Goal: Information Seeking & Learning: Learn about a topic

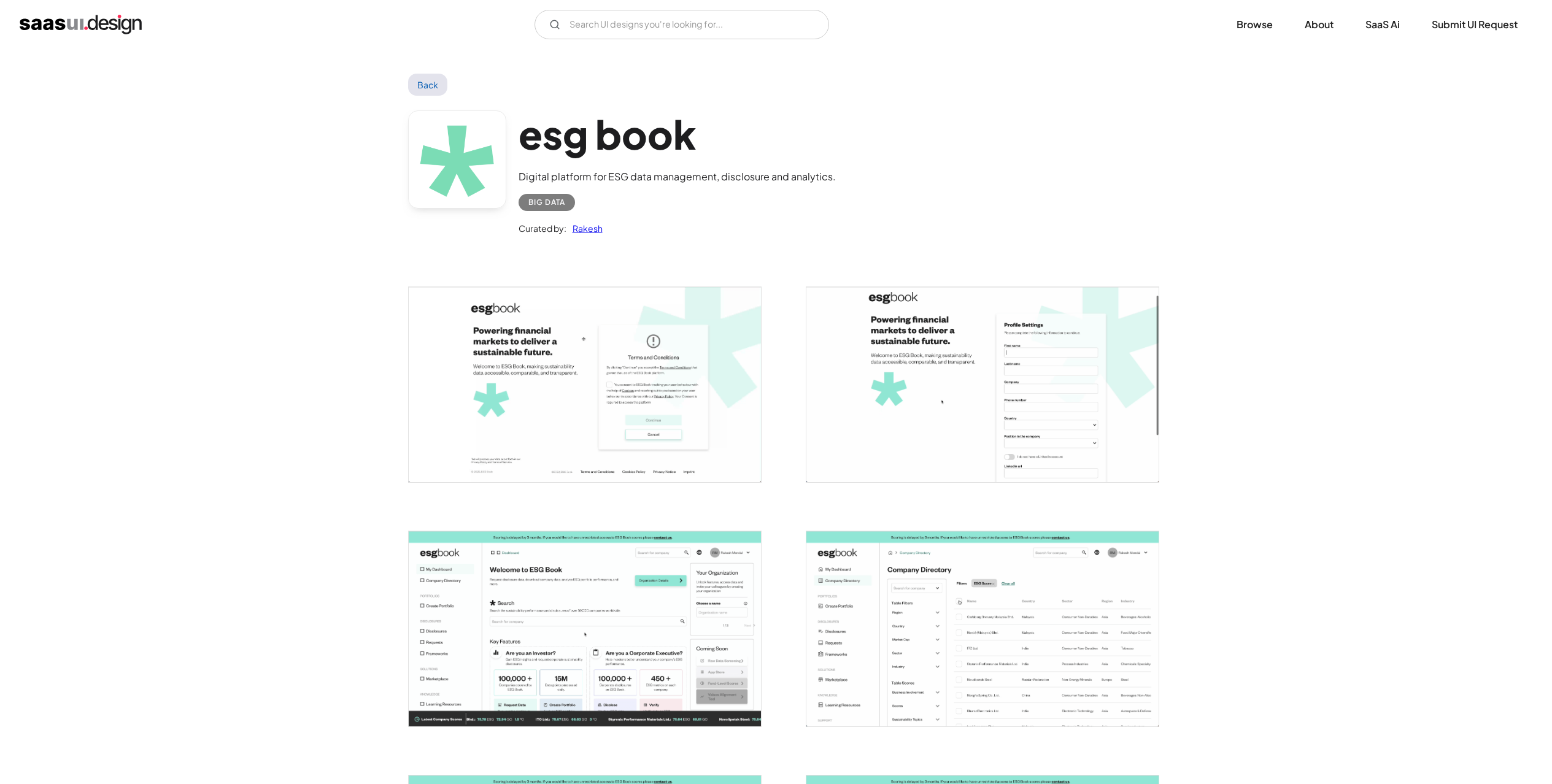
click at [438, 83] on link "Back" at bounding box center [428, 85] width 40 height 22
click at [418, 83] on link "Back" at bounding box center [428, 85] width 40 height 22
click at [95, 16] on img "home" at bounding box center [81, 24] width 122 height 20
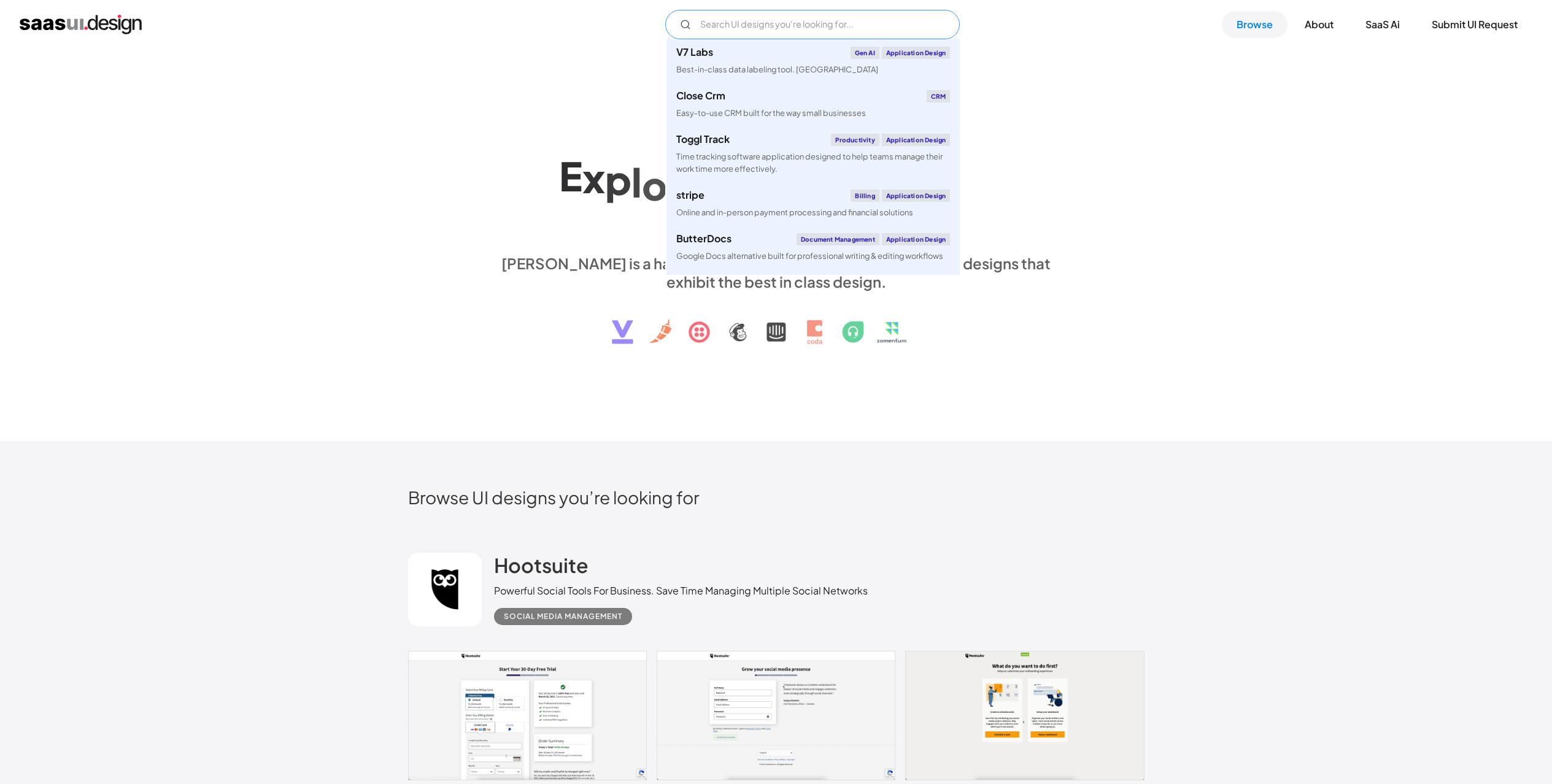
click at [728, 29] on input "Email Form" at bounding box center [813, 24] width 295 height 29
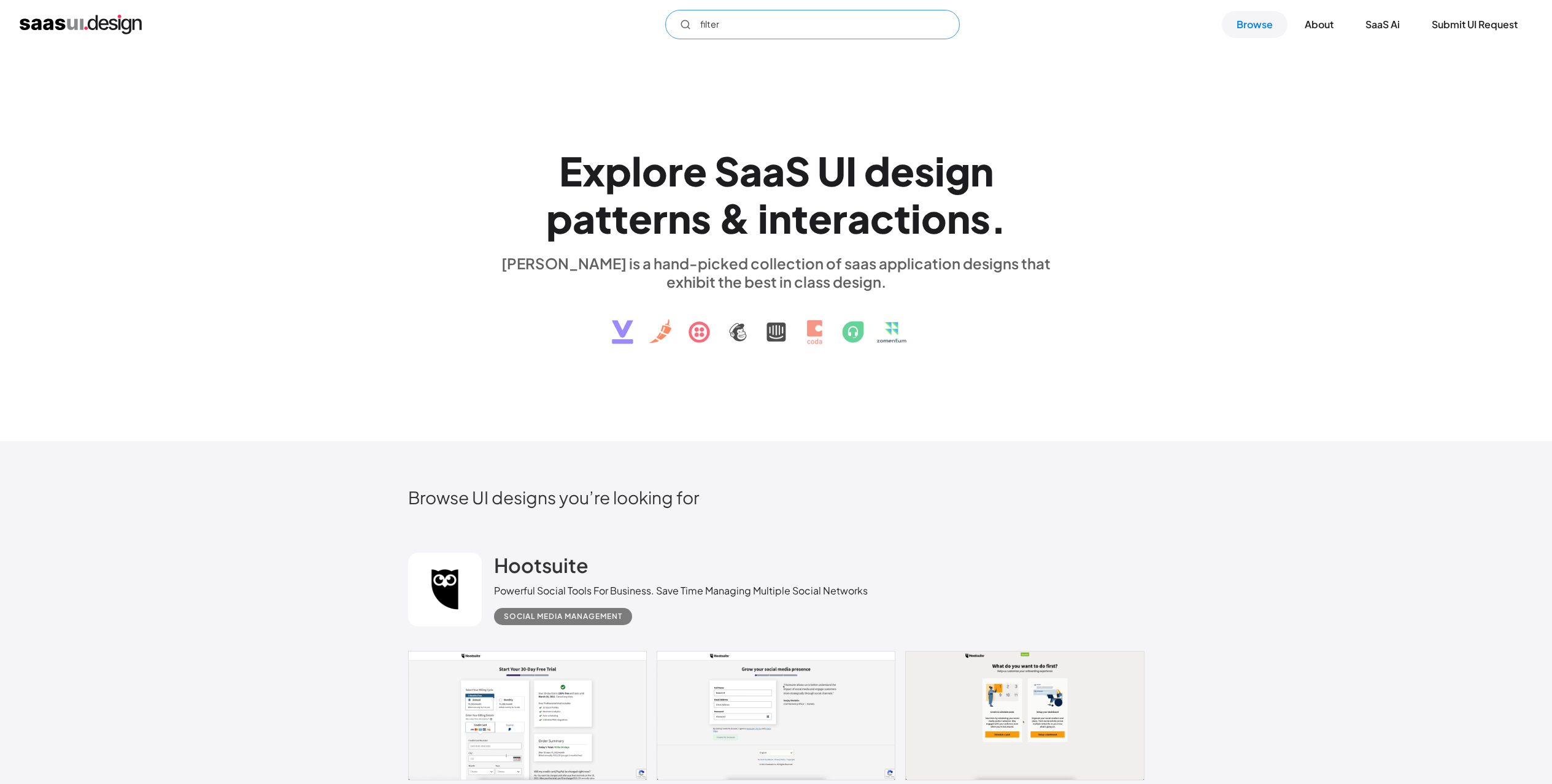
type input "filter"
click at [1097, 268] on div "E x p l o r e S a a S U I d e s i g n p a t t e r n s & i n t e r a c t i o n s…" at bounding box center [776, 245] width 737 height 220
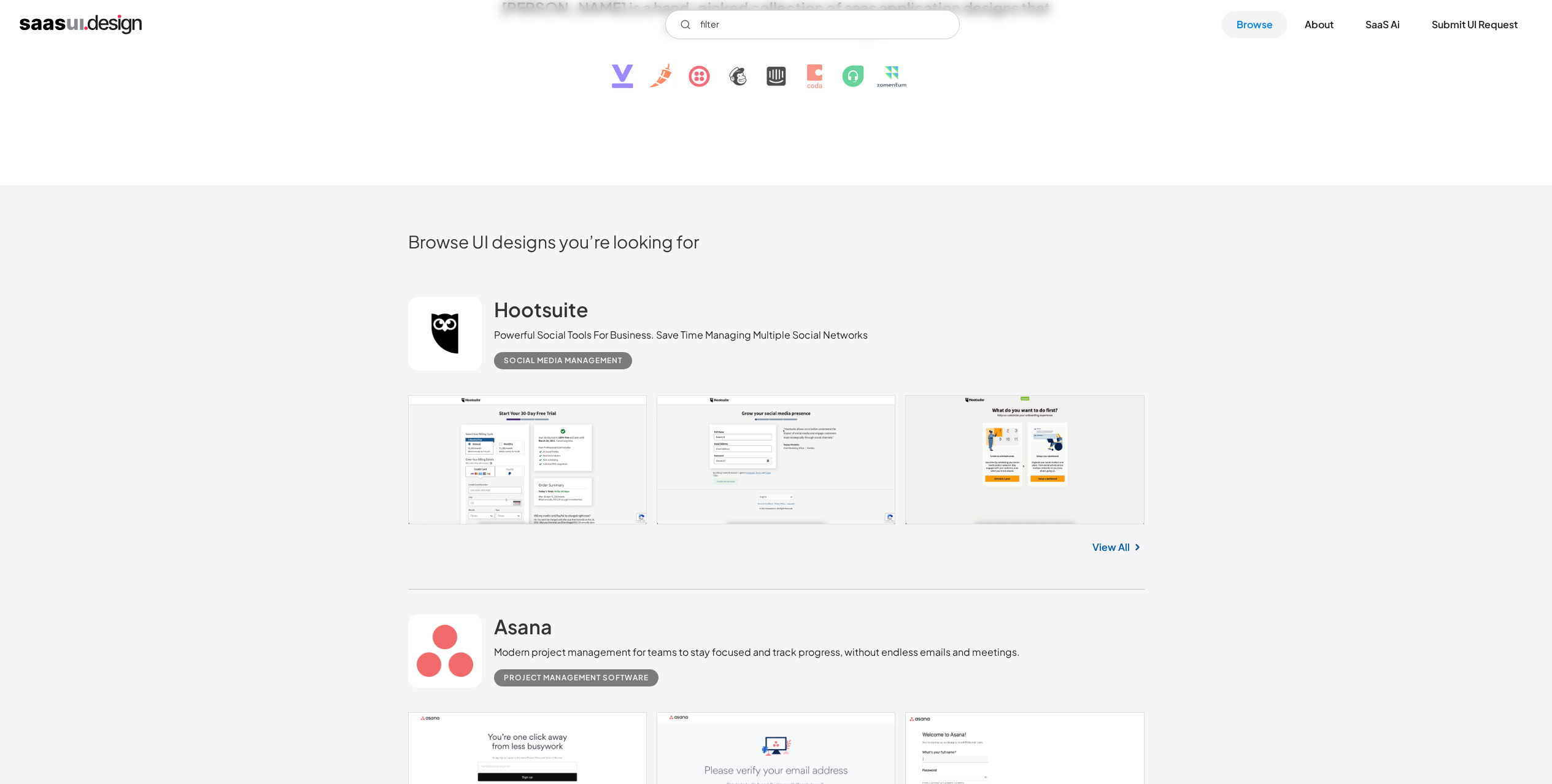
scroll to position [256, 0]
click at [1117, 542] on link "View All" at bounding box center [1111, 546] width 37 height 15
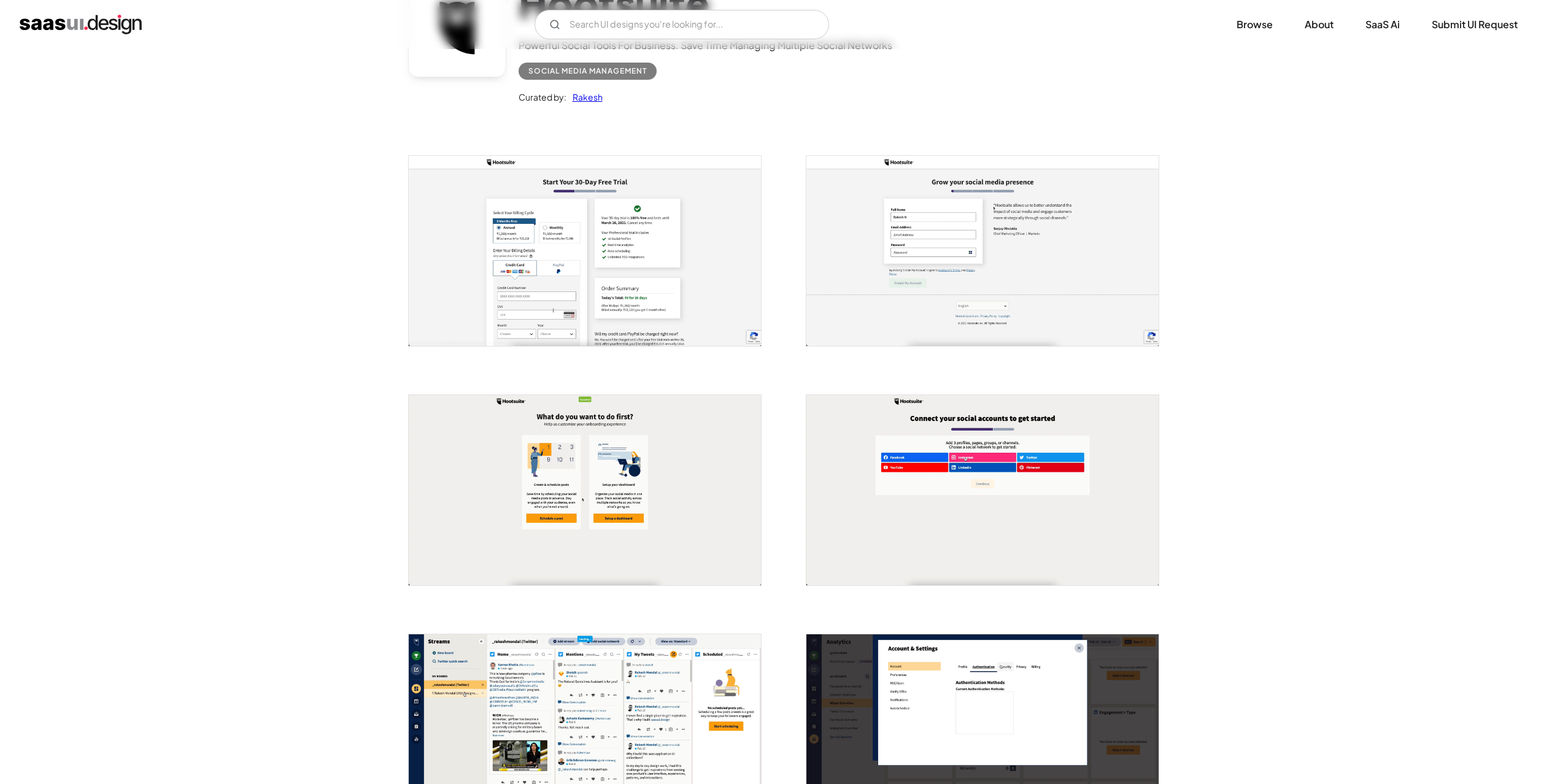
scroll to position [372, 0]
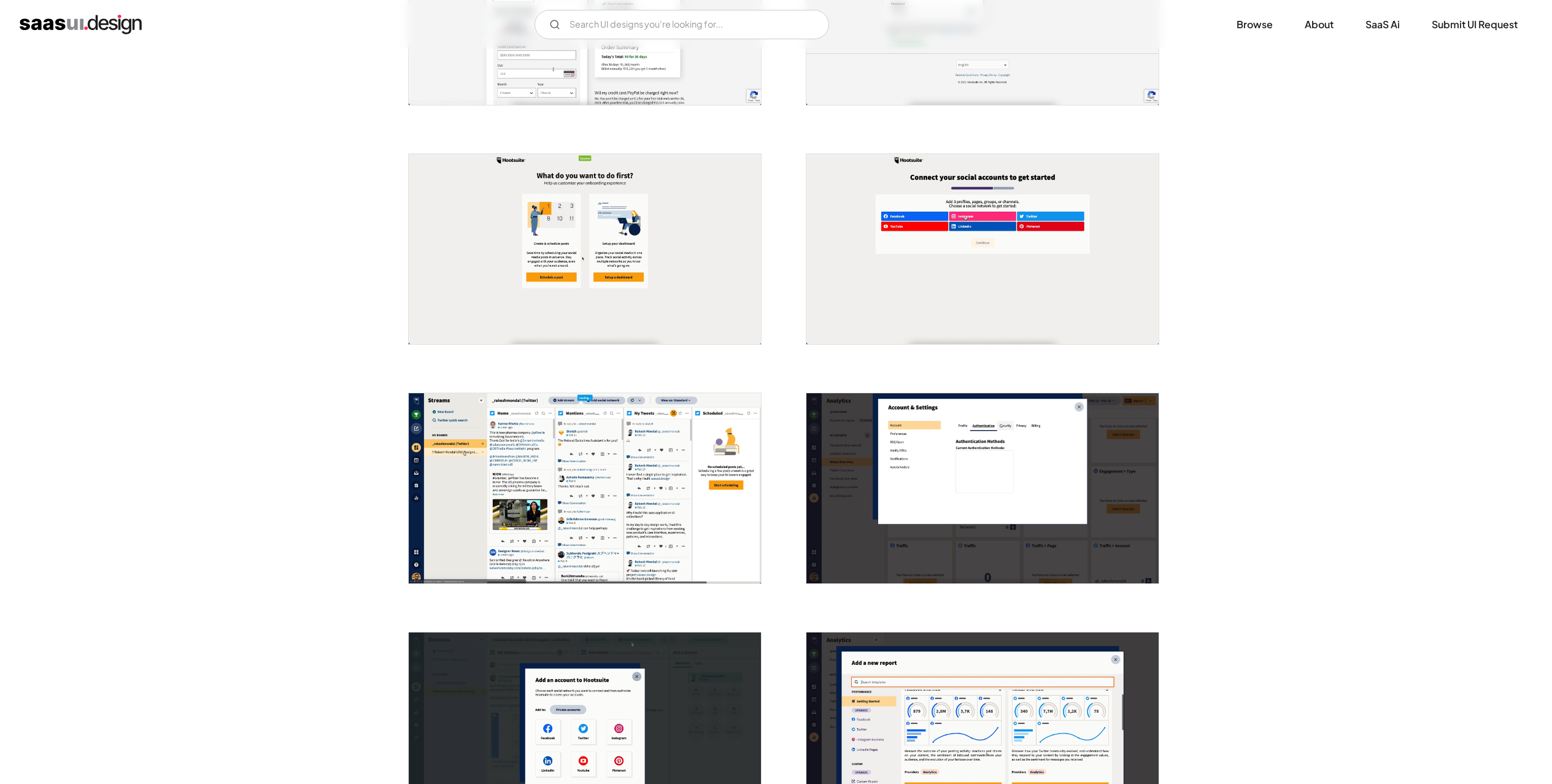
click at [924, 483] on img "open lightbox" at bounding box center [982, 488] width 352 height 190
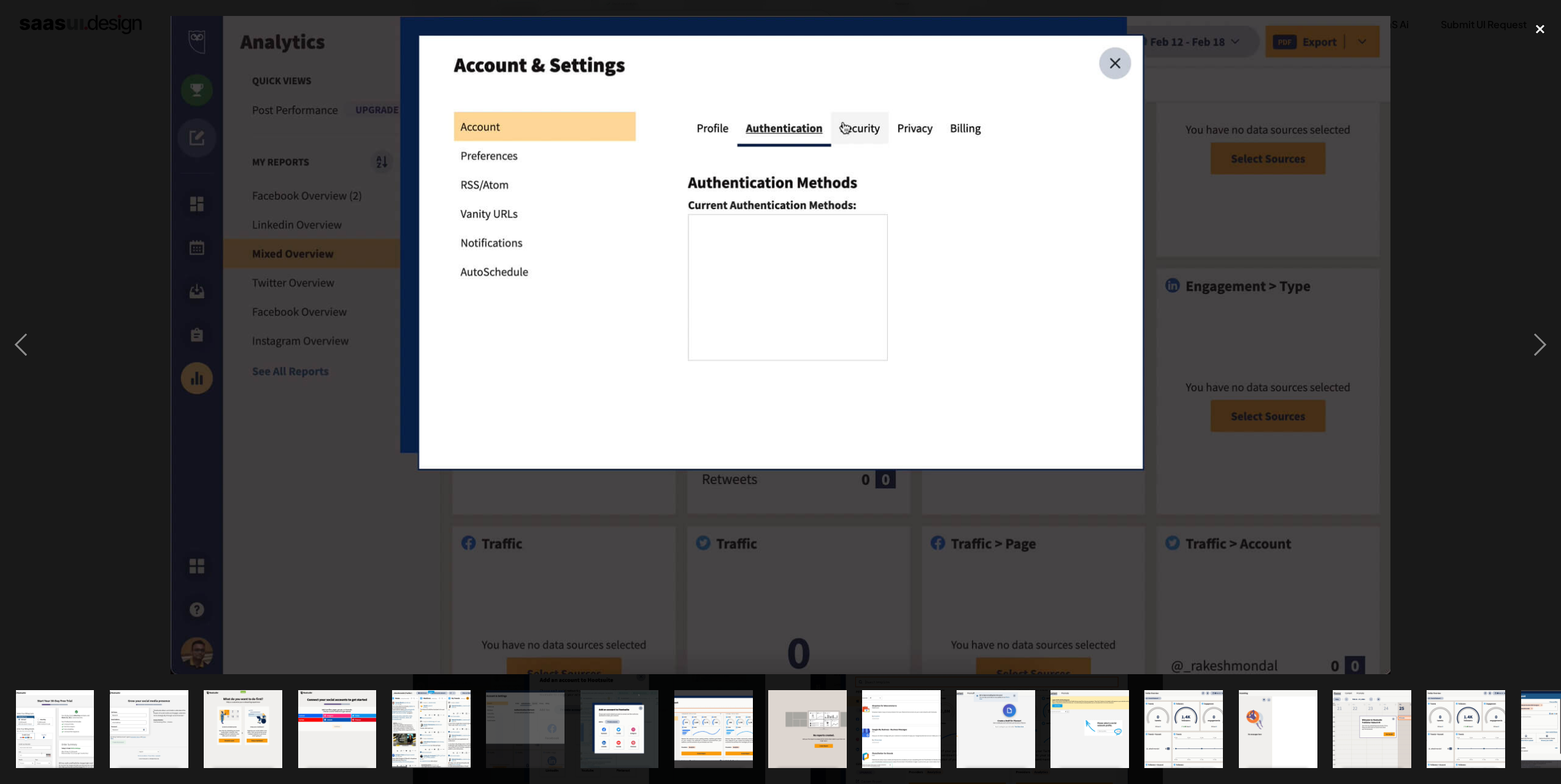
click at [1539, 33] on div "close lightbox" at bounding box center [1540, 29] width 42 height 27
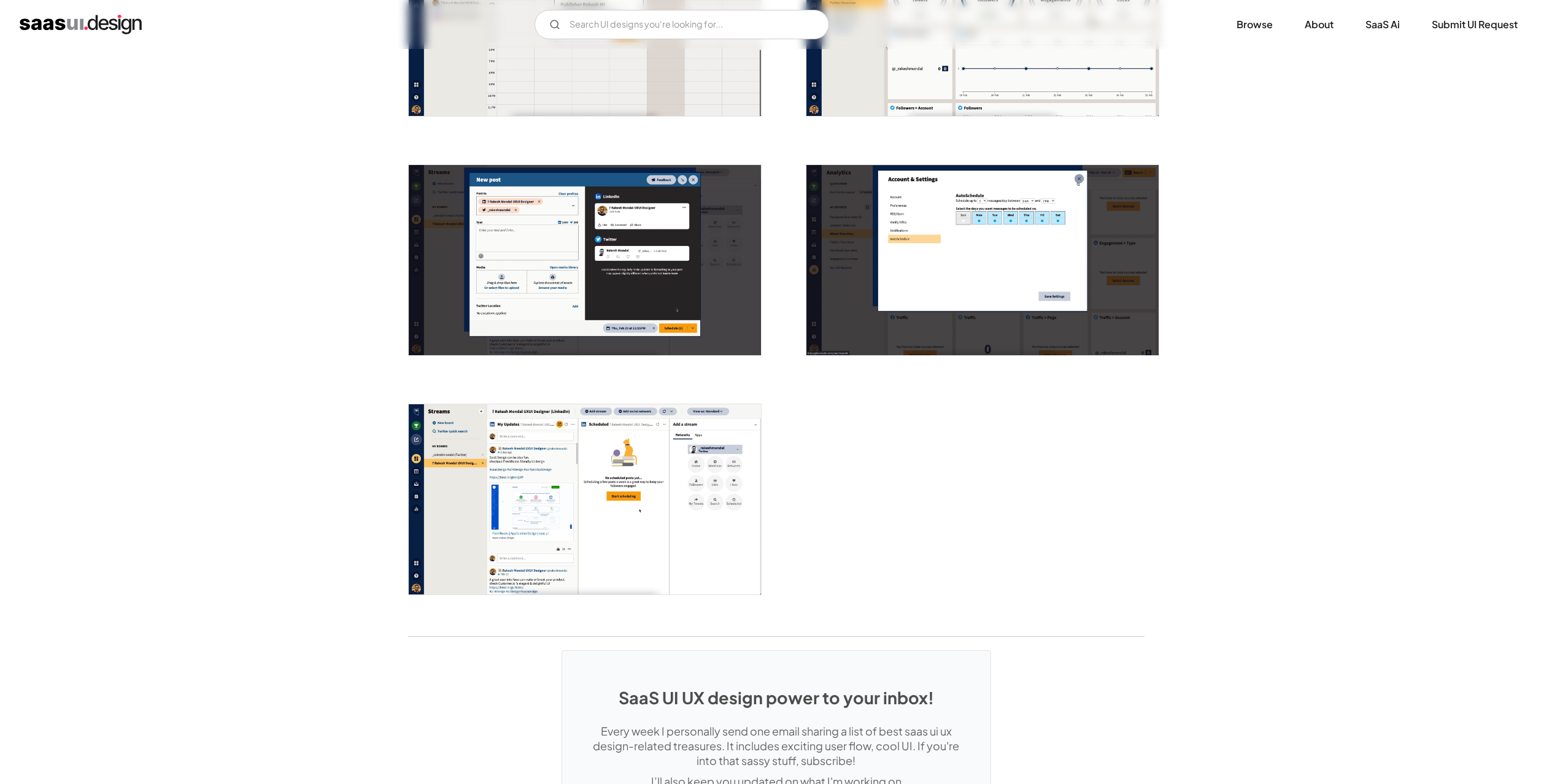
scroll to position [1964, 0]
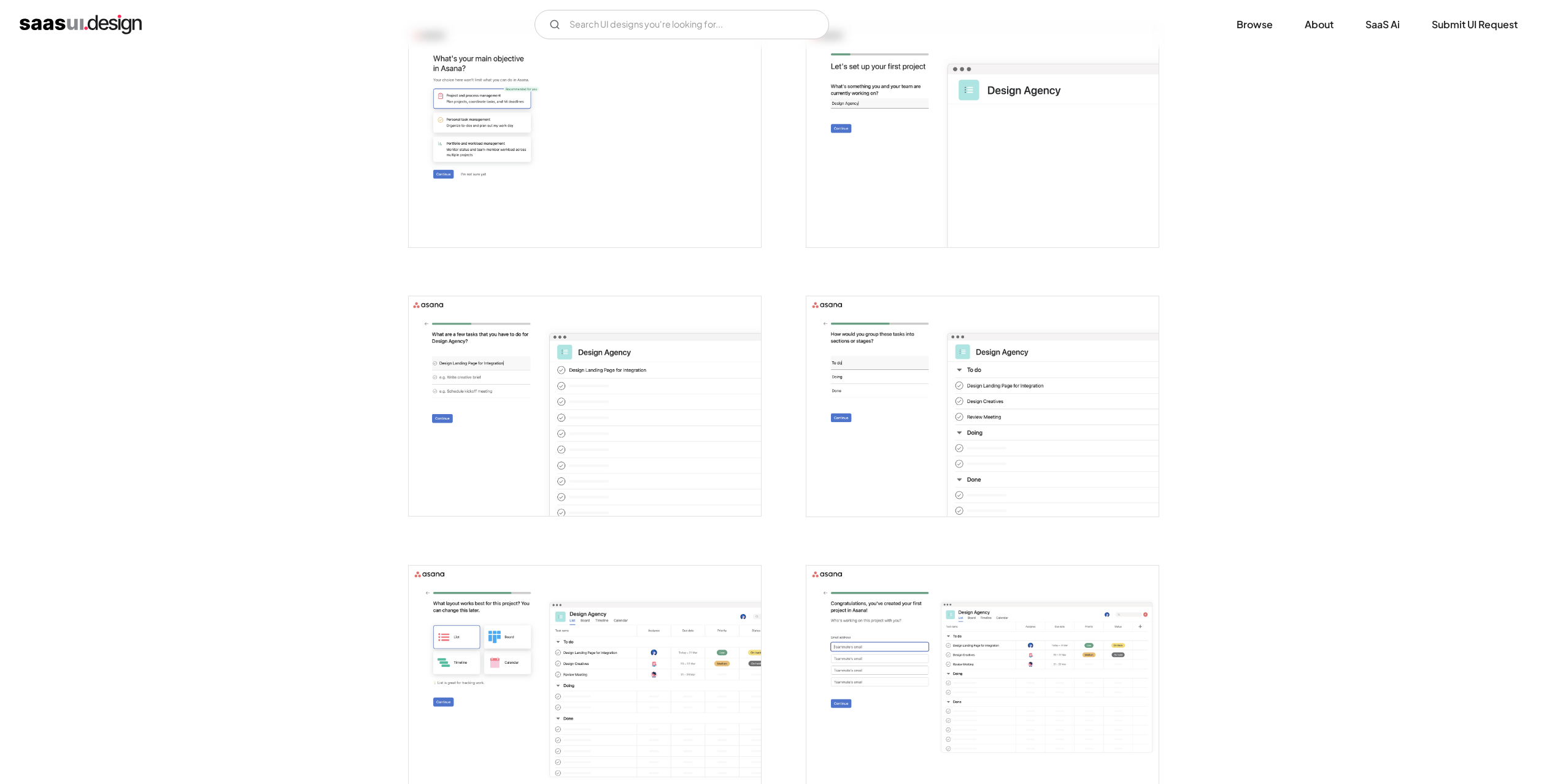
scroll to position [930, 0]
